Goal: Information Seeking & Learning: Learn about a topic

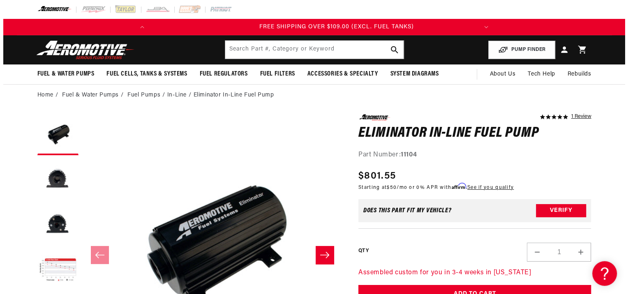
scroll to position [0, 325]
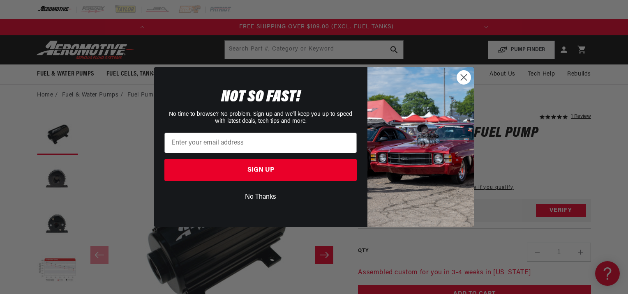
click at [272, 197] on button "No Thanks" at bounding box center [260, 197] width 192 height 16
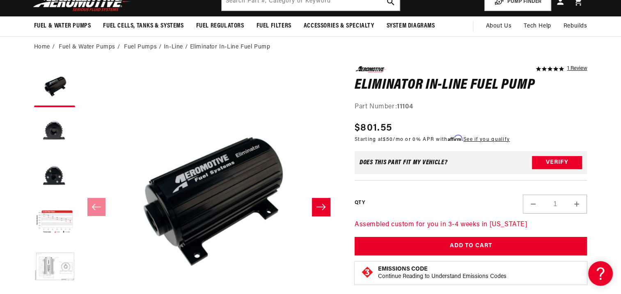
scroll to position [49, 0]
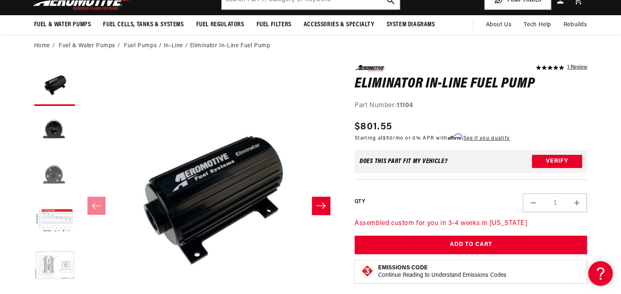
click at [47, 177] on button "Load image 3 in gallery view" at bounding box center [54, 175] width 41 height 41
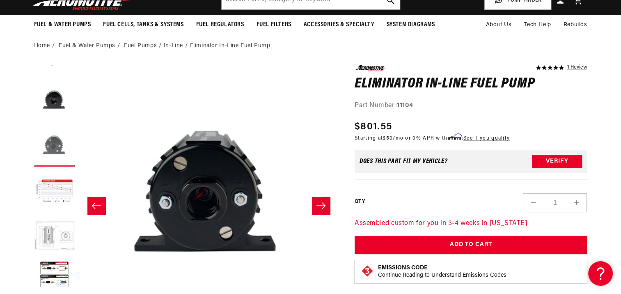
scroll to position [45, 0]
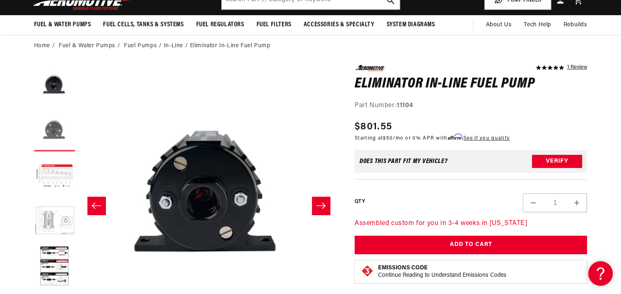
click at [47, 177] on button "Load image 4 in gallery view" at bounding box center [54, 176] width 41 height 41
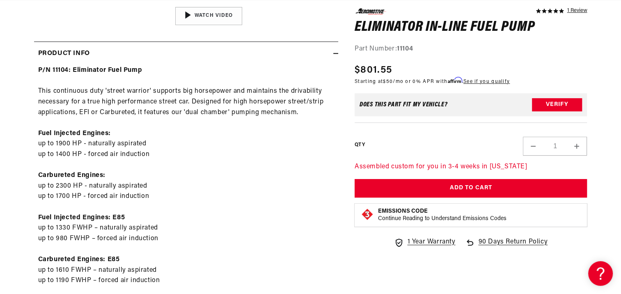
scroll to position [0, 0]
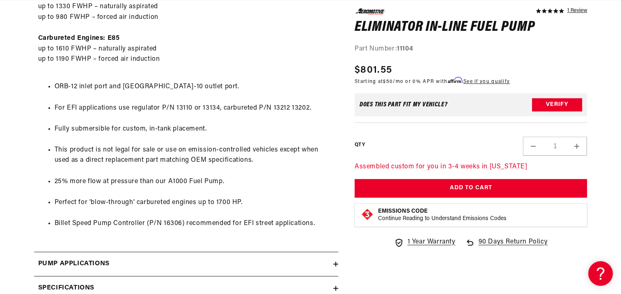
scroll to position [607, 0]
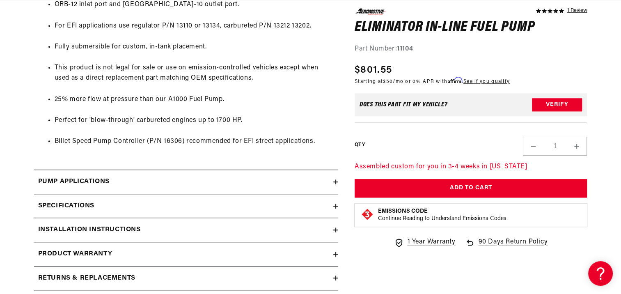
click at [335, 209] on summary "Specifications" at bounding box center [186, 206] width 304 height 24
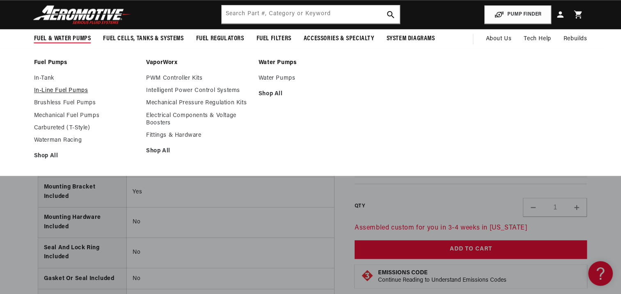
click at [61, 92] on link "In-Line Fuel Pumps" at bounding box center [86, 90] width 104 height 7
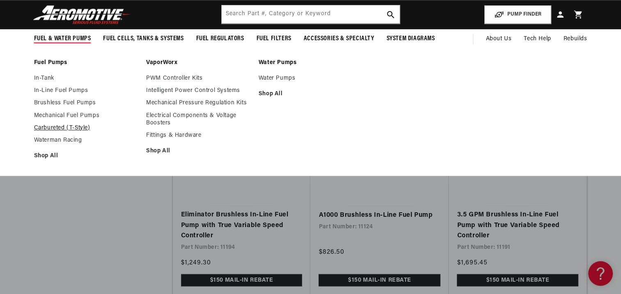
scroll to position [0, 325]
click at [54, 127] on link "Carbureted (T-Style)" at bounding box center [86, 127] width 104 height 7
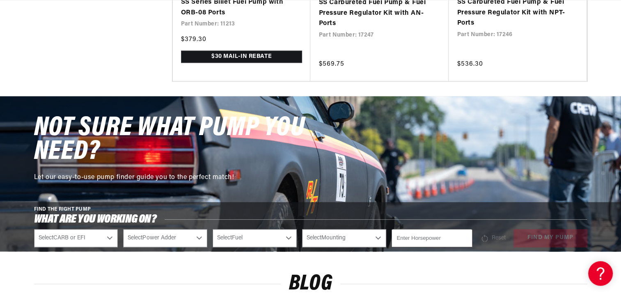
scroll to position [838, 0]
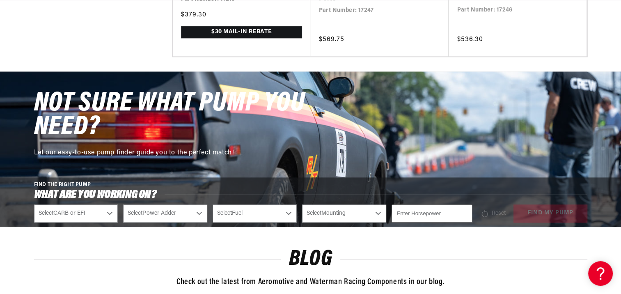
click at [110, 215] on select "Select CARB or EFI Carbureted Fuel Injected" at bounding box center [76, 214] width 84 height 18
select select "Carbureted"
click at [34, 205] on select "Select CARB or EFI Carbureted Fuel Injected" at bounding box center [76, 214] width 84 height 18
select select "Carbureted"
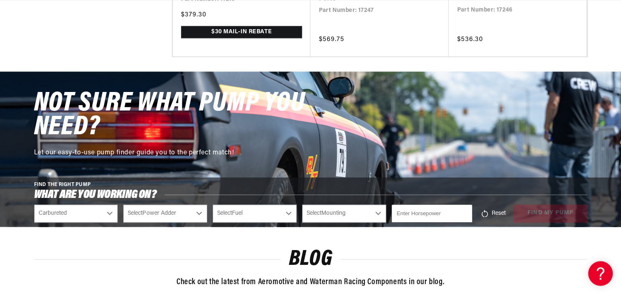
click at [200, 211] on select "Select Power Adder No - Naturally Aspirated Yes - Forced Induction" at bounding box center [165, 214] width 84 height 18
select select "No-Naturally-Aspirated"
click at [123, 205] on select "Select Power Adder No - Naturally Aspirated Yes - Forced Induction" at bounding box center [165, 214] width 84 height 18
select select "No-Naturally-Aspirated"
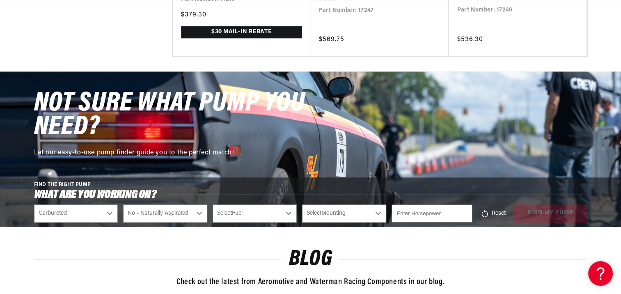
click at [289, 209] on select "Select Fuel E85 Gas" at bounding box center [255, 214] width 84 height 18
select select "Gas"
click at [213, 205] on select "Select Fuel E85 Gas" at bounding box center [255, 214] width 84 height 18
select select "Gas"
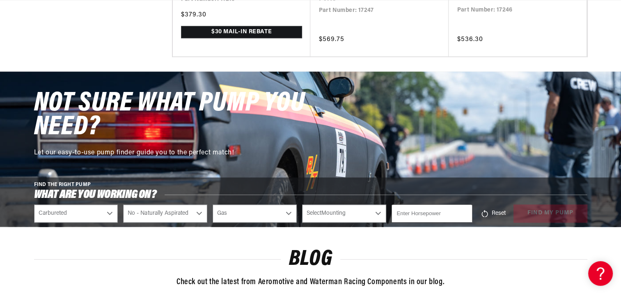
click at [381, 210] on select "Select Mounting External In-Tank" at bounding box center [344, 214] width 84 height 18
select select "External"
click at [302, 205] on select "Select Mounting External In-Tank" at bounding box center [344, 214] width 84 height 18
select select "External"
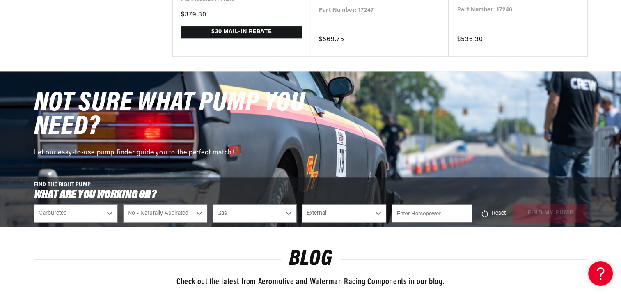
click at [432, 211] on input "number" at bounding box center [432, 214] width 81 height 18
type input "2000"
click at [540, 210] on div "Reset find my pump" at bounding box center [533, 214] width 110 height 18
click at [540, 210] on button "find my pump" at bounding box center [551, 214] width 74 height 18
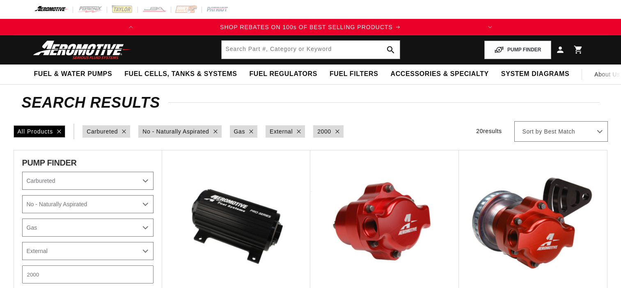
select select "Carbureted"
select select "No-Naturally-Aspirated"
select select "Gas"
select select "External"
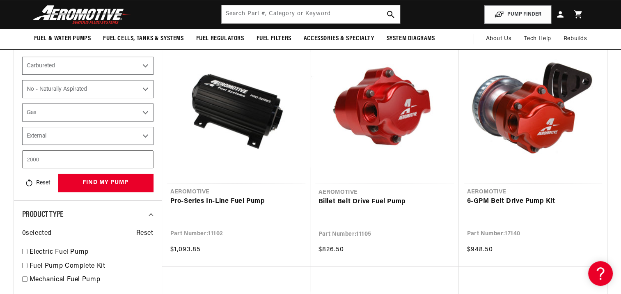
scroll to position [0, 325]
click at [225, 196] on link "Pro-Series In-Line Fuel Pump" at bounding box center [236, 201] width 132 height 11
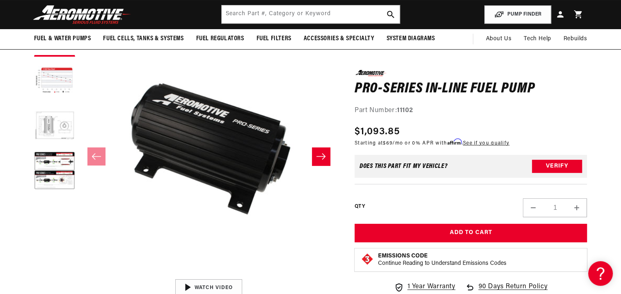
scroll to position [82, 0]
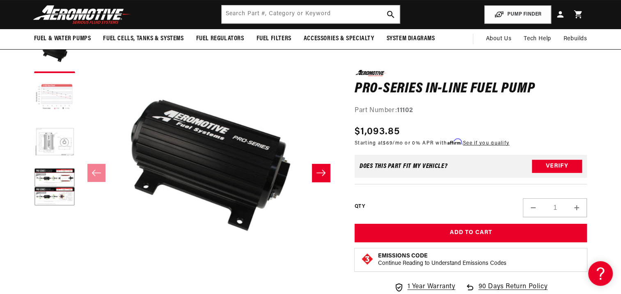
click at [56, 90] on button "Load image 2 in gallery view" at bounding box center [54, 97] width 41 height 41
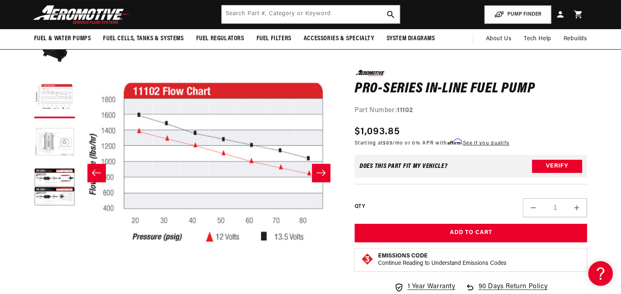
scroll to position [0, 325]
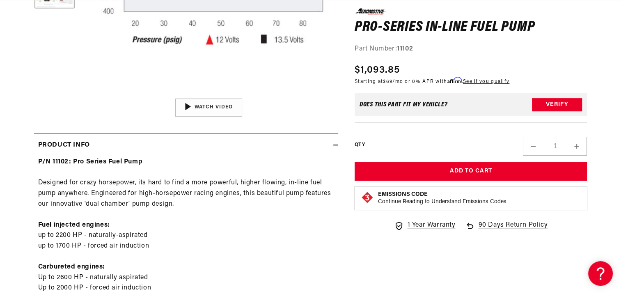
scroll to position [0, 0]
click at [222, 191] on p "P/N 11102: Pro Series Fuel Pump Designed for crazy horsepower, its hard to find…" at bounding box center [186, 230] width 296 height 147
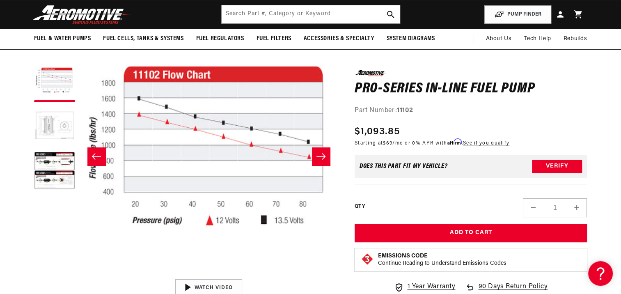
click at [56, 123] on button "Load image 3 in gallery view" at bounding box center [54, 126] width 41 height 41
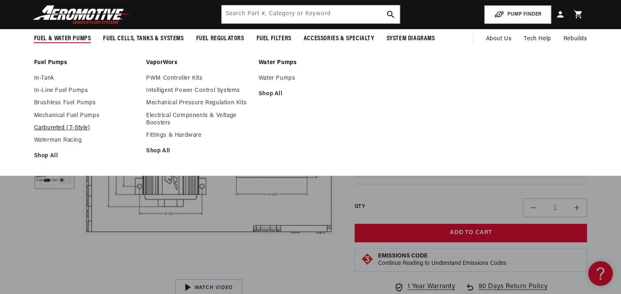
click at [51, 130] on link "Carbureted (T-Style)" at bounding box center [86, 127] width 104 height 7
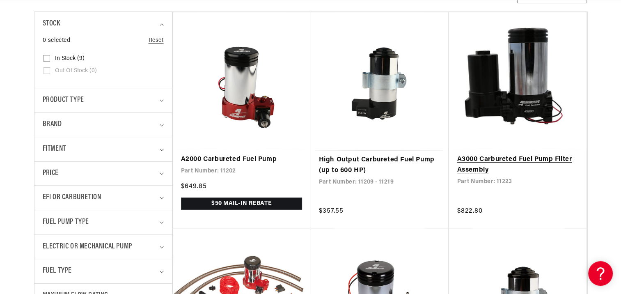
click at [509, 161] on link "A3000 Carbureted Fuel Pump Filter Assembly" at bounding box center [518, 164] width 122 height 21
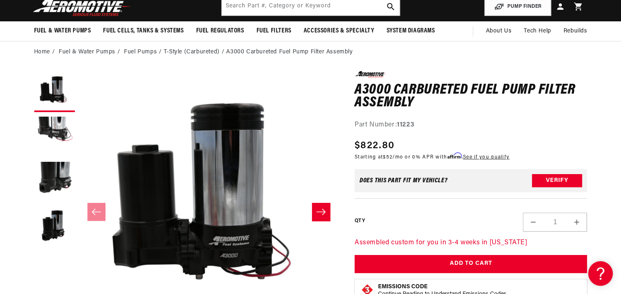
scroll to position [66, 0]
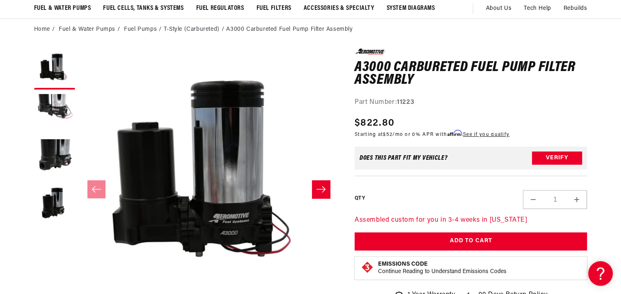
click at [313, 192] on button "Slide right" at bounding box center [321, 189] width 18 height 18
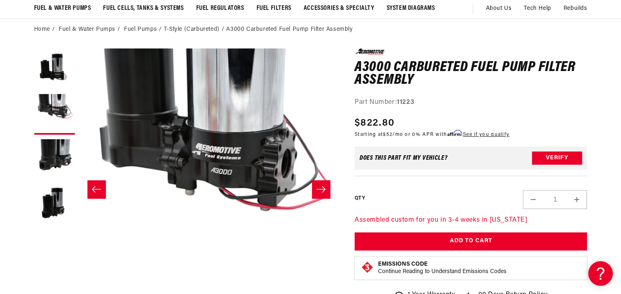
scroll to position [0, 0]
click at [313, 192] on button "Slide right" at bounding box center [321, 189] width 18 height 18
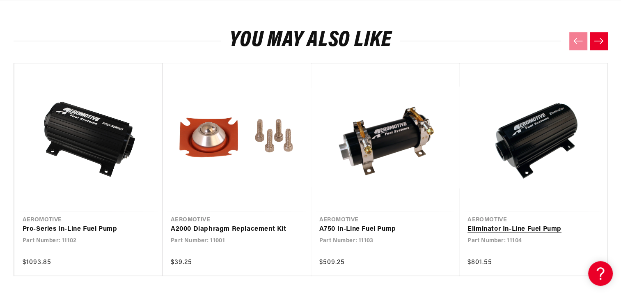
click at [519, 224] on link "Eliminator In-Line Fuel Pump" at bounding box center [530, 229] width 124 height 11
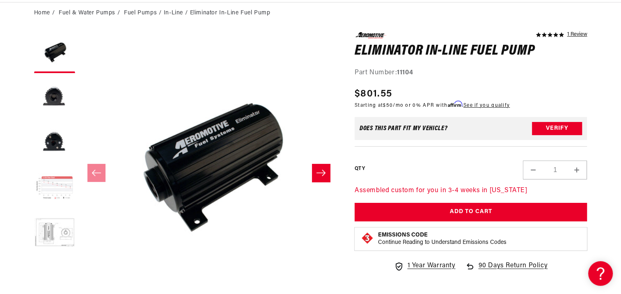
click at [51, 189] on button "Load image 4 in gallery view" at bounding box center [54, 188] width 41 height 41
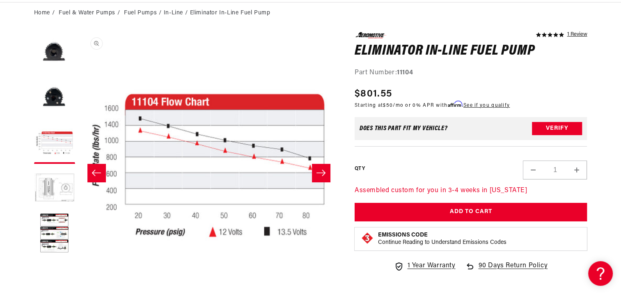
click at [79, 288] on button "Open media 4 in modal" at bounding box center [79, 292] width 0 height 0
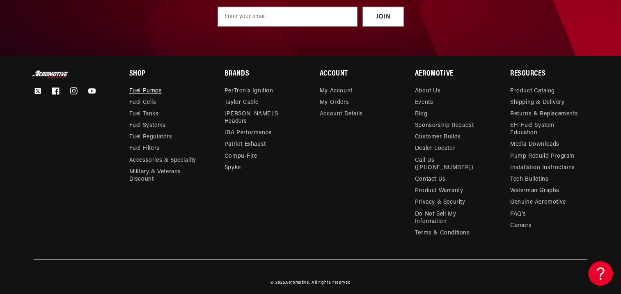
click at [151, 90] on link "Fuel Pumps" at bounding box center [145, 91] width 33 height 9
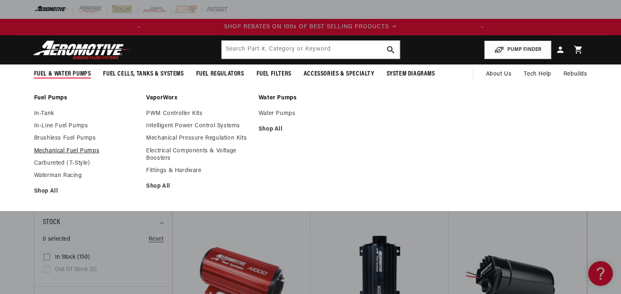
click at [58, 149] on link "Mechanical Fuel Pumps" at bounding box center [86, 150] width 104 height 7
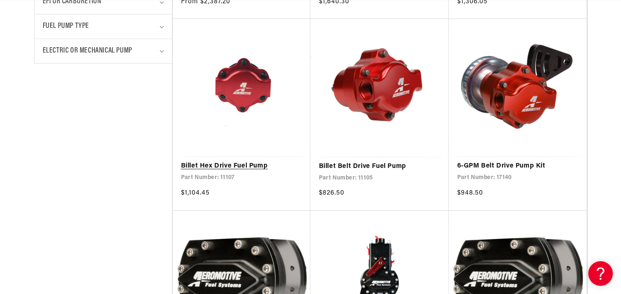
scroll to position [0, 325]
click at [242, 161] on link "Billet Hex Drive Fuel Pump" at bounding box center [242, 166] width 122 height 11
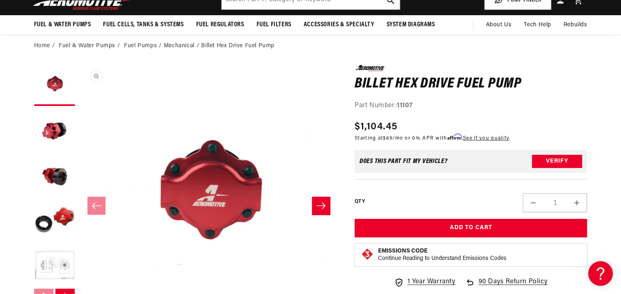
scroll to position [0, 325]
click at [319, 206] on icon "Slide right" at bounding box center [321, 205] width 9 height 6
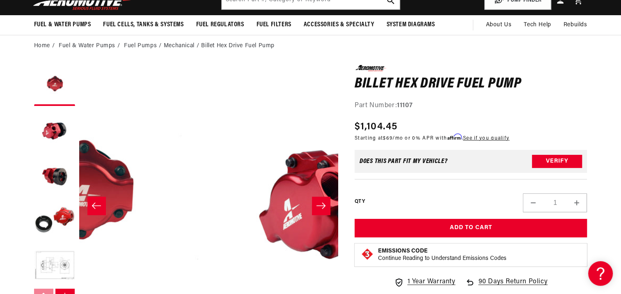
scroll to position [0, 259]
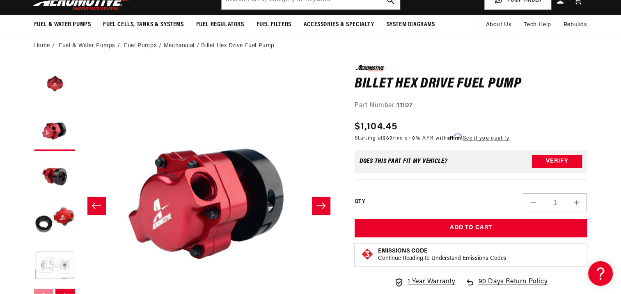
click at [319, 206] on icon "Slide right" at bounding box center [321, 205] width 9 height 6
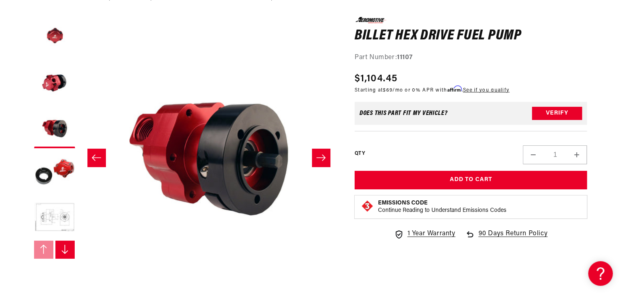
scroll to position [99, 0]
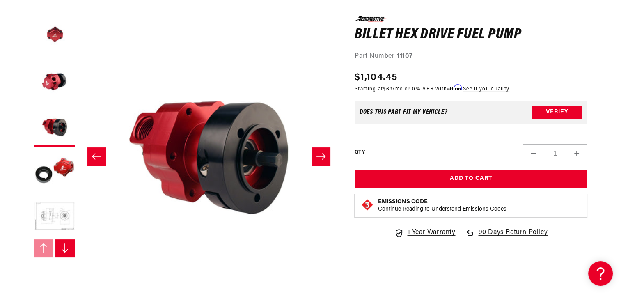
click at [322, 161] on button "Slide right" at bounding box center [321, 156] width 18 height 18
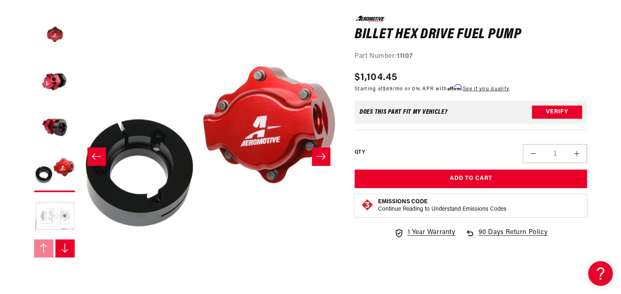
scroll to position [0, 0]
click at [322, 161] on button "Slide right" at bounding box center [321, 156] width 18 height 18
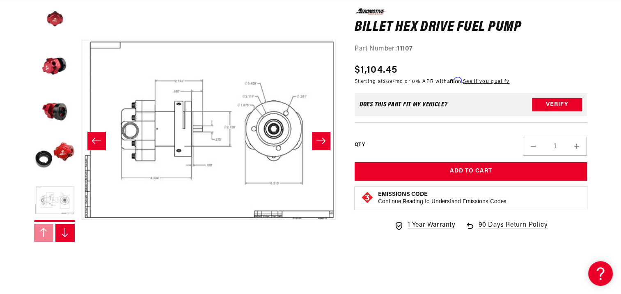
scroll to position [115, 0]
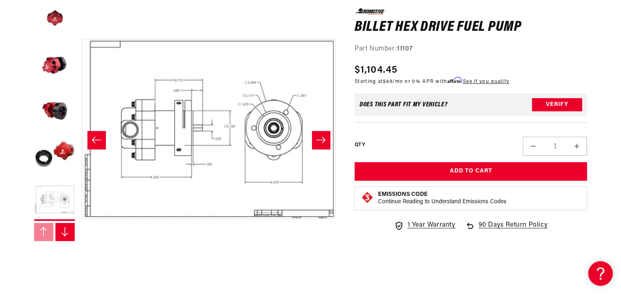
click at [324, 147] on button "Slide right" at bounding box center [321, 140] width 18 height 18
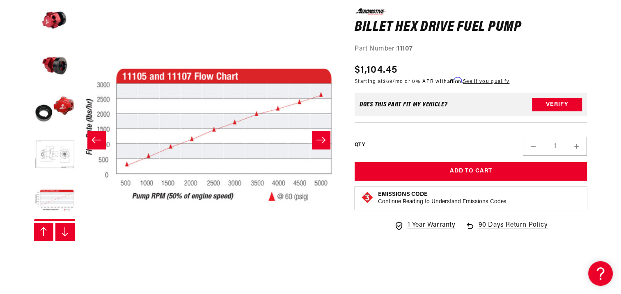
scroll to position [0, 0]
click at [324, 147] on button "Slide right" at bounding box center [321, 140] width 18 height 18
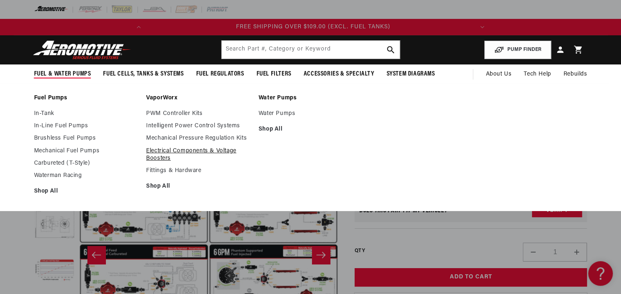
click at [174, 151] on link "Electrical Components & Voltage Boosters" at bounding box center [198, 154] width 104 height 15
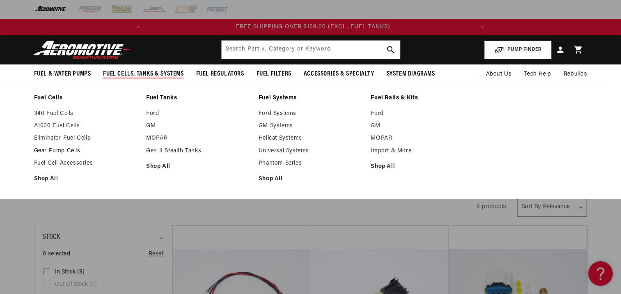
click at [62, 150] on link "Gear Pump Cells" at bounding box center [86, 150] width 104 height 7
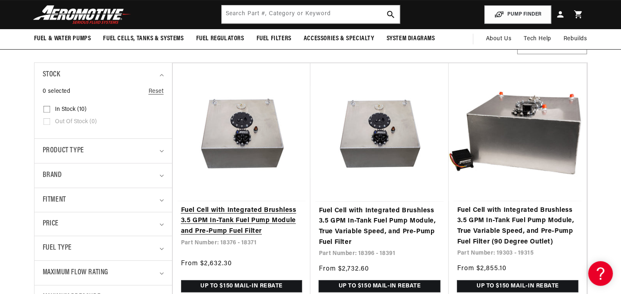
click at [231, 212] on link "Fuel Cell with Integrated Brushless 3.5 GPM In-Tank Fuel Pump Module and Pre-Pu…" at bounding box center [242, 221] width 122 height 32
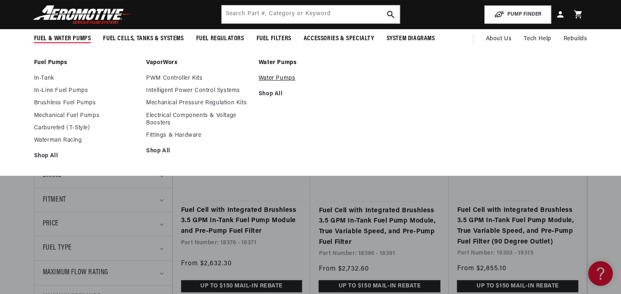
click at [273, 78] on link "Water Pumps" at bounding box center [311, 78] width 104 height 7
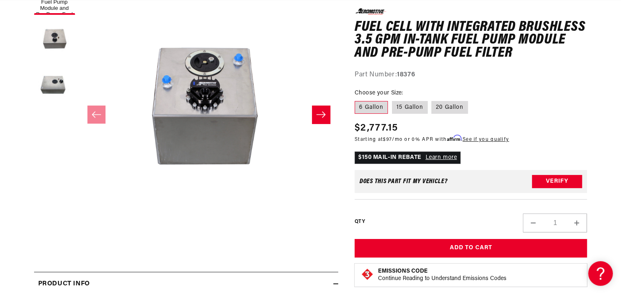
scroll to position [148, 0]
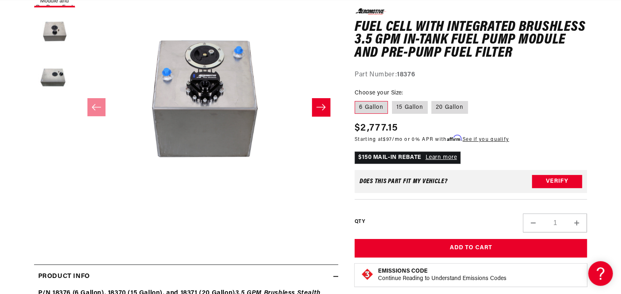
click at [319, 106] on icon "Slide right" at bounding box center [321, 107] width 10 height 8
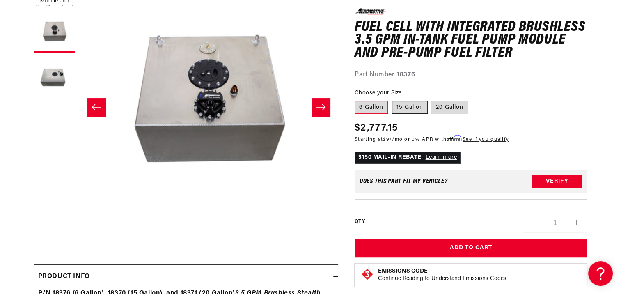
scroll to position [0, 325]
click at [409, 105] on label "15 Gallon" at bounding box center [410, 107] width 36 height 13
click at [393, 99] on input "15 Gallon" at bounding box center [392, 99] width 0 height 0
radio input "true"
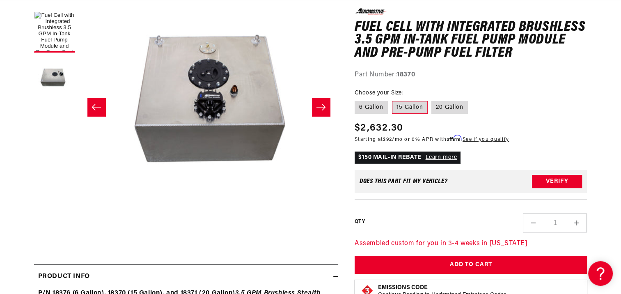
click at [432, 99] on input "20 Gallon" at bounding box center [432, 99] width 0 height 0
radio input "true"
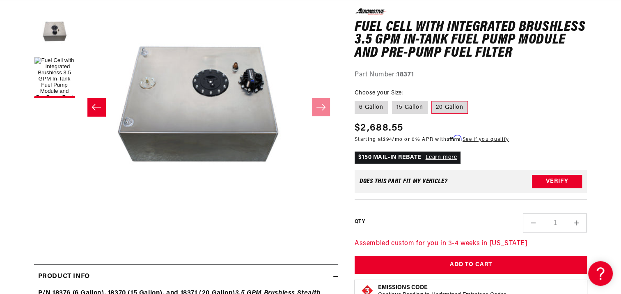
click at [357, 99] on input "6 Gallon" at bounding box center [357, 99] width 0 height 0
radio input "true"
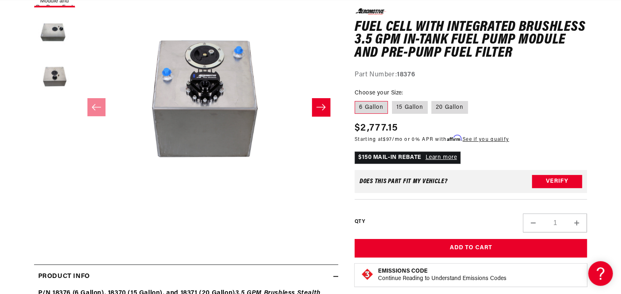
click at [392, 99] on input "15 Gallon" at bounding box center [392, 99] width 0 height 0
radio input "true"
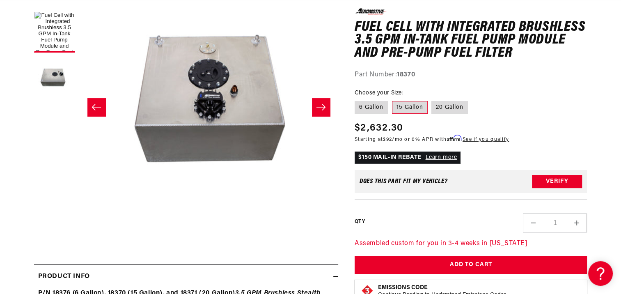
click at [432, 99] on input "20 Gallon" at bounding box center [432, 99] width 0 height 0
radio input "true"
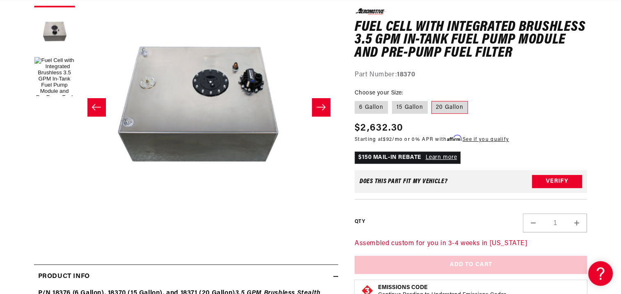
scroll to position [0, 146]
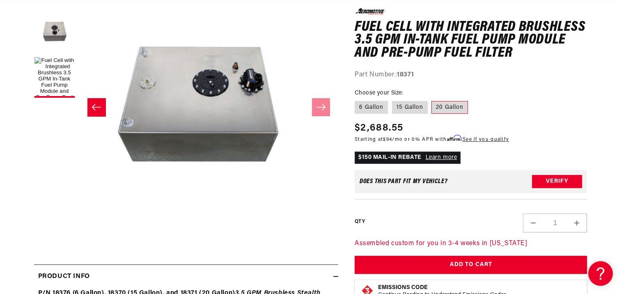
click at [357, 99] on input "6 Gallon" at bounding box center [357, 99] width 0 height 0
radio input "true"
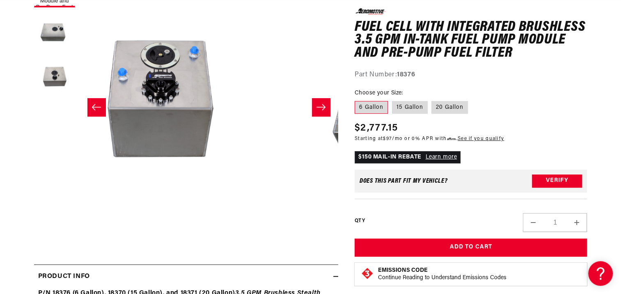
scroll to position [0, 3]
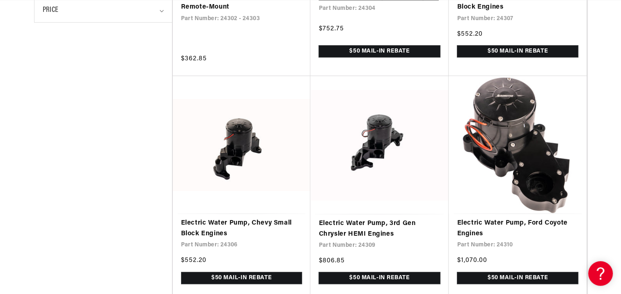
scroll to position [378, 0]
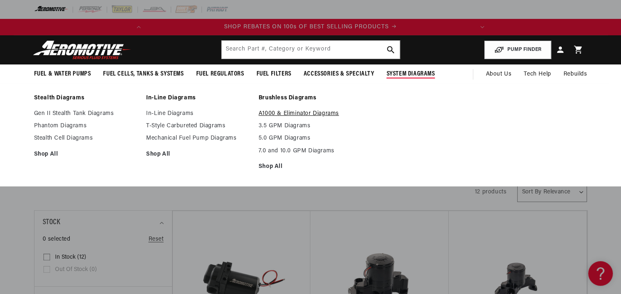
click at [290, 112] on link "A1000 & Eliminator Diagrams" at bounding box center [311, 113] width 104 height 7
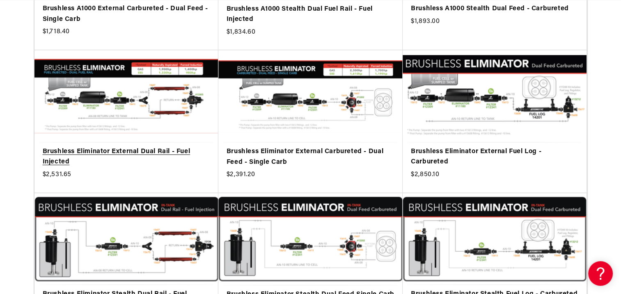
click at [145, 147] on link "Brushless Eliminator External Dual Rail - Fuel Injected" at bounding box center [127, 157] width 168 height 21
